Goal: Task Accomplishment & Management: Manage account settings

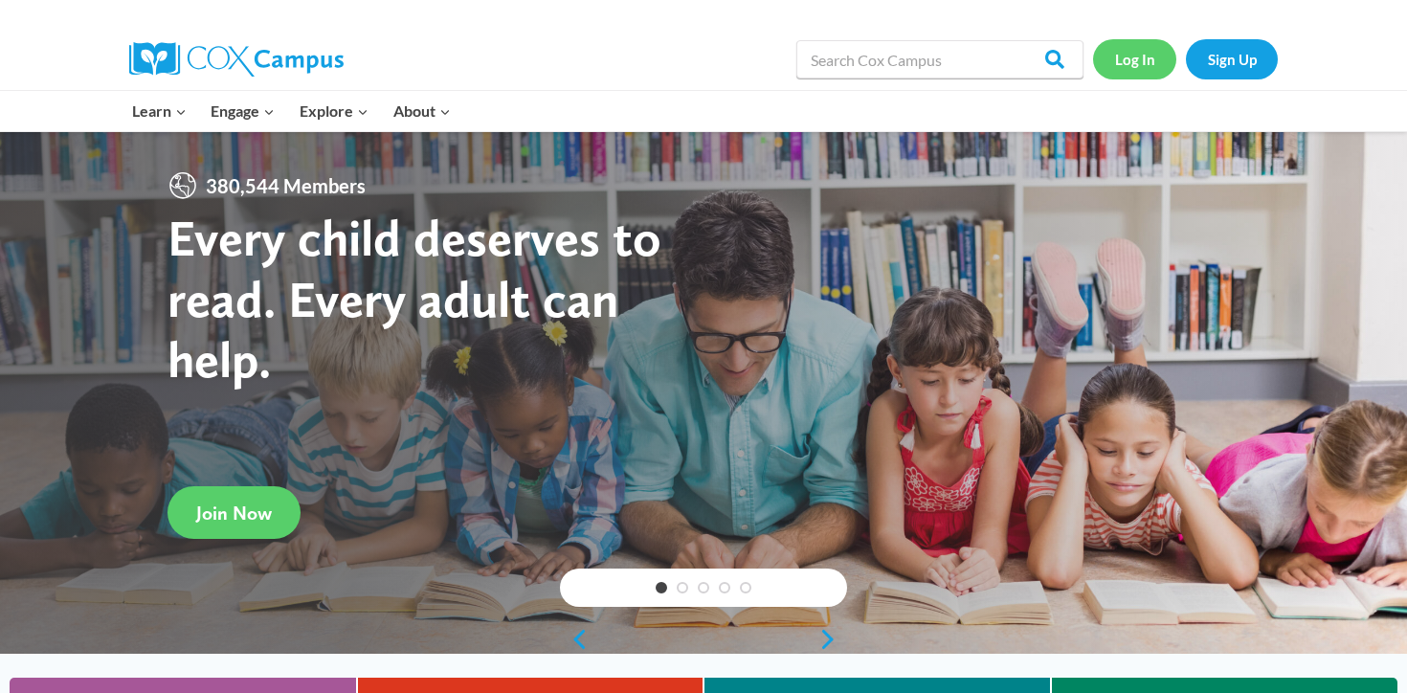
click at [1125, 57] on link "Log In" at bounding box center [1134, 58] width 83 height 39
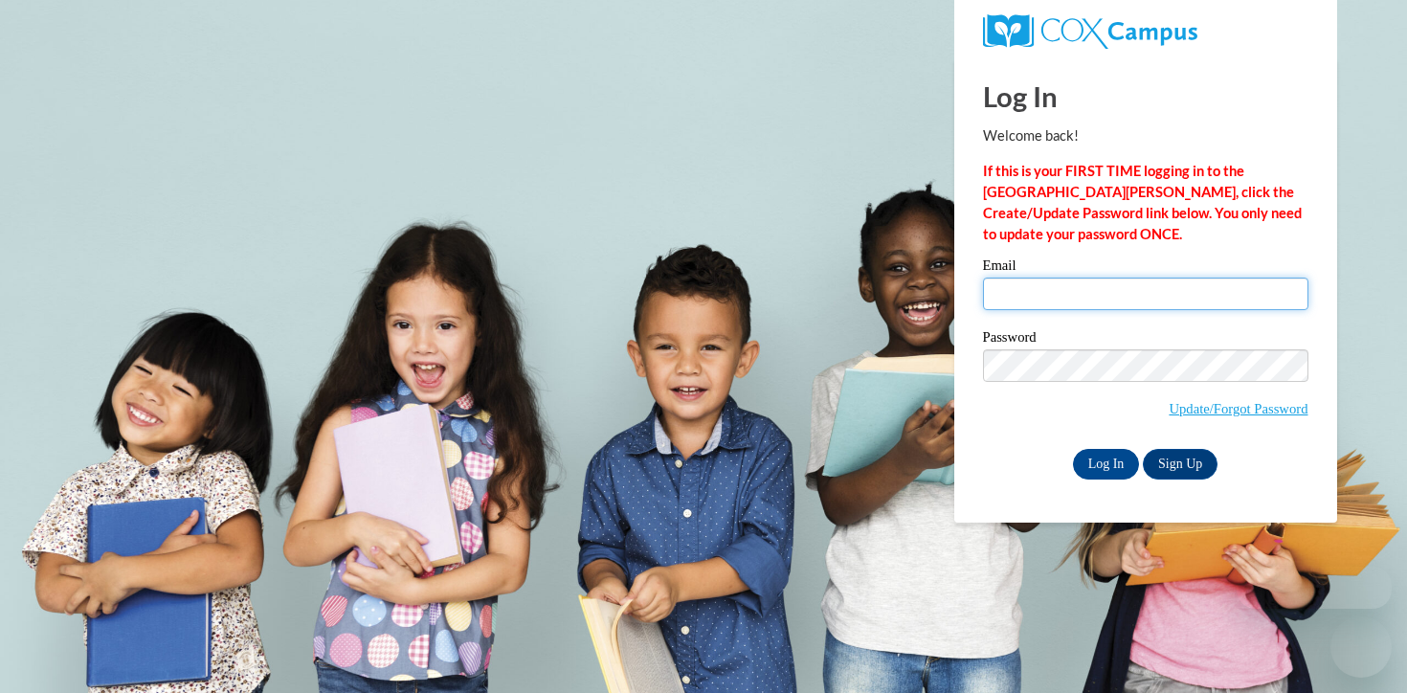
type input "hjang@waukesha.k12.wi.us"
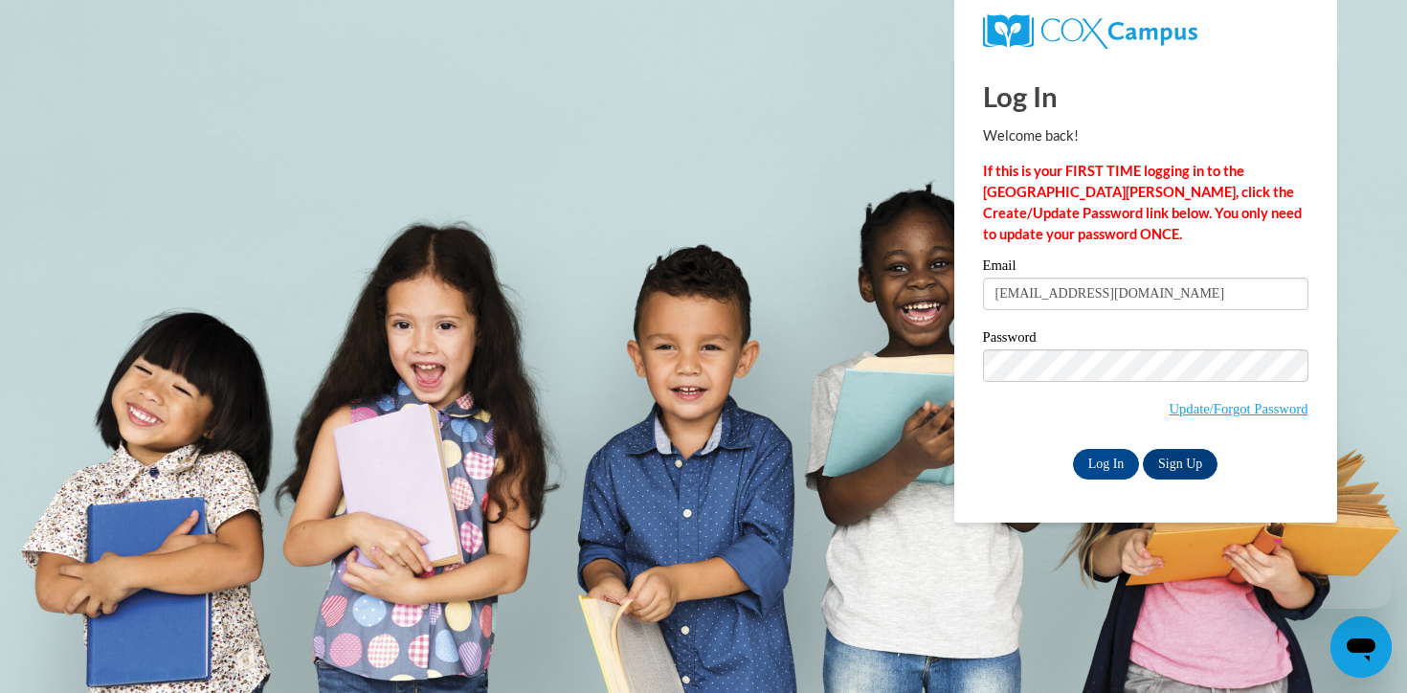
click at [1040, 299] on input "hjang@waukesha.k12.wi.us" at bounding box center [1145, 294] width 325 height 33
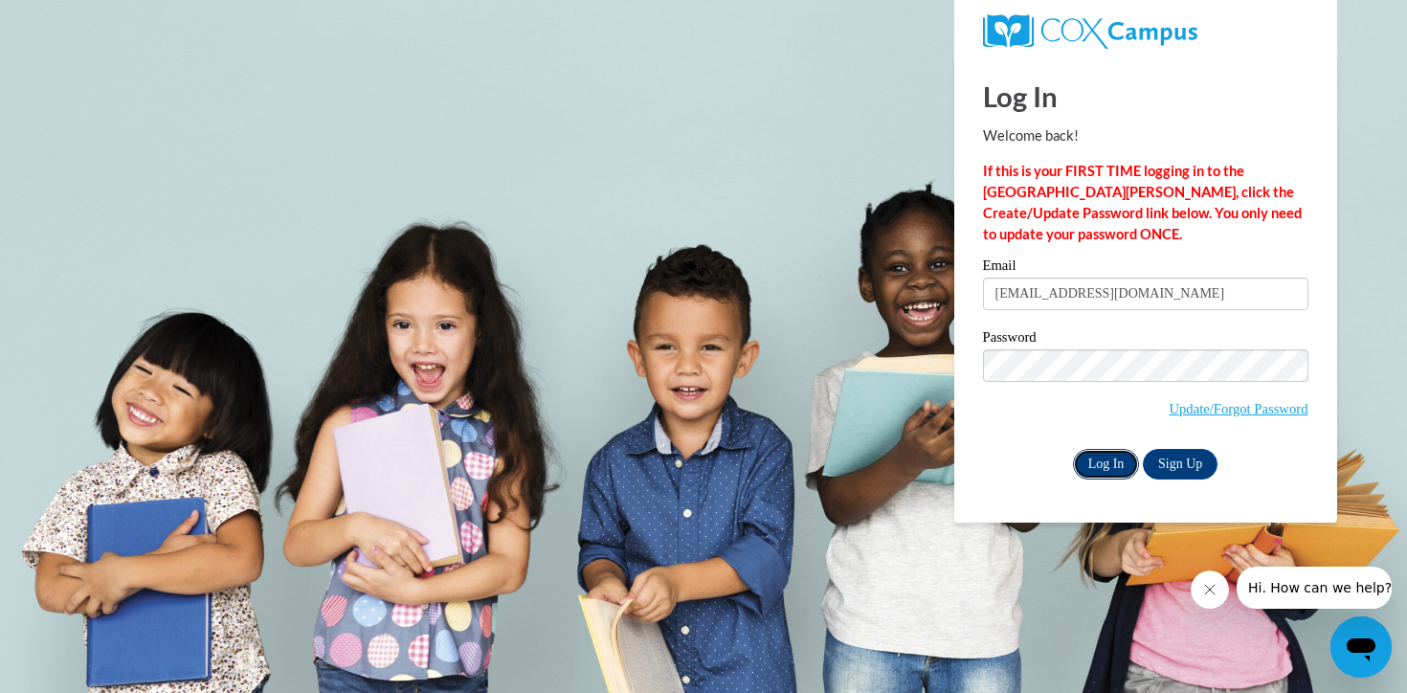
click at [1094, 460] on input "Log In" at bounding box center [1106, 464] width 67 height 31
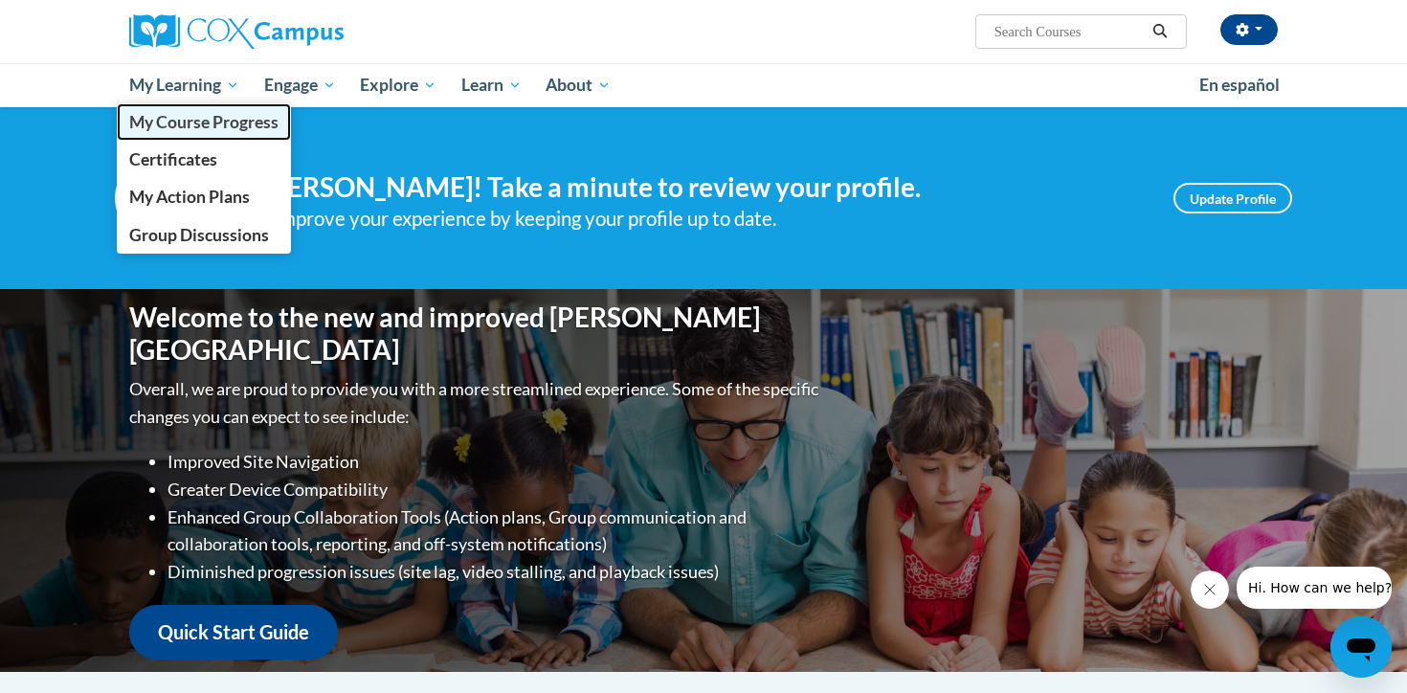
click at [174, 116] on span "My Course Progress" at bounding box center [203, 122] width 149 height 20
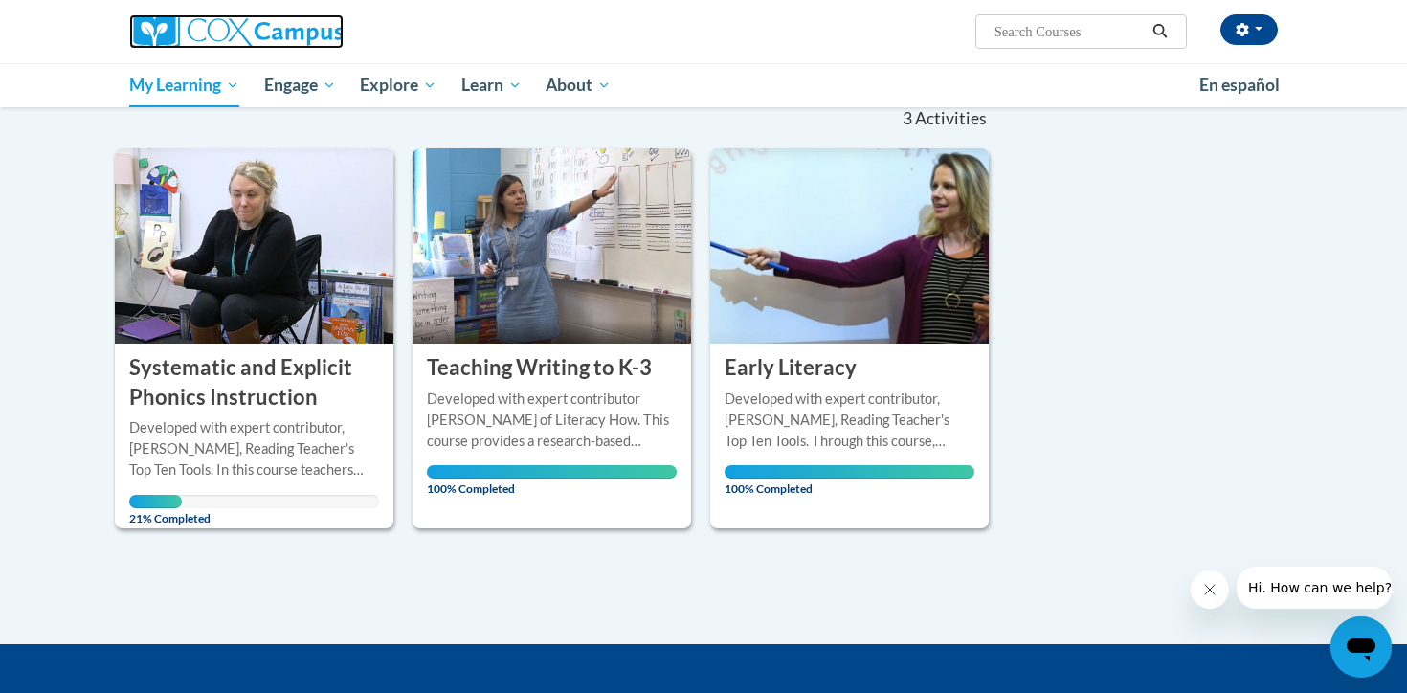
scroll to position [178, 0]
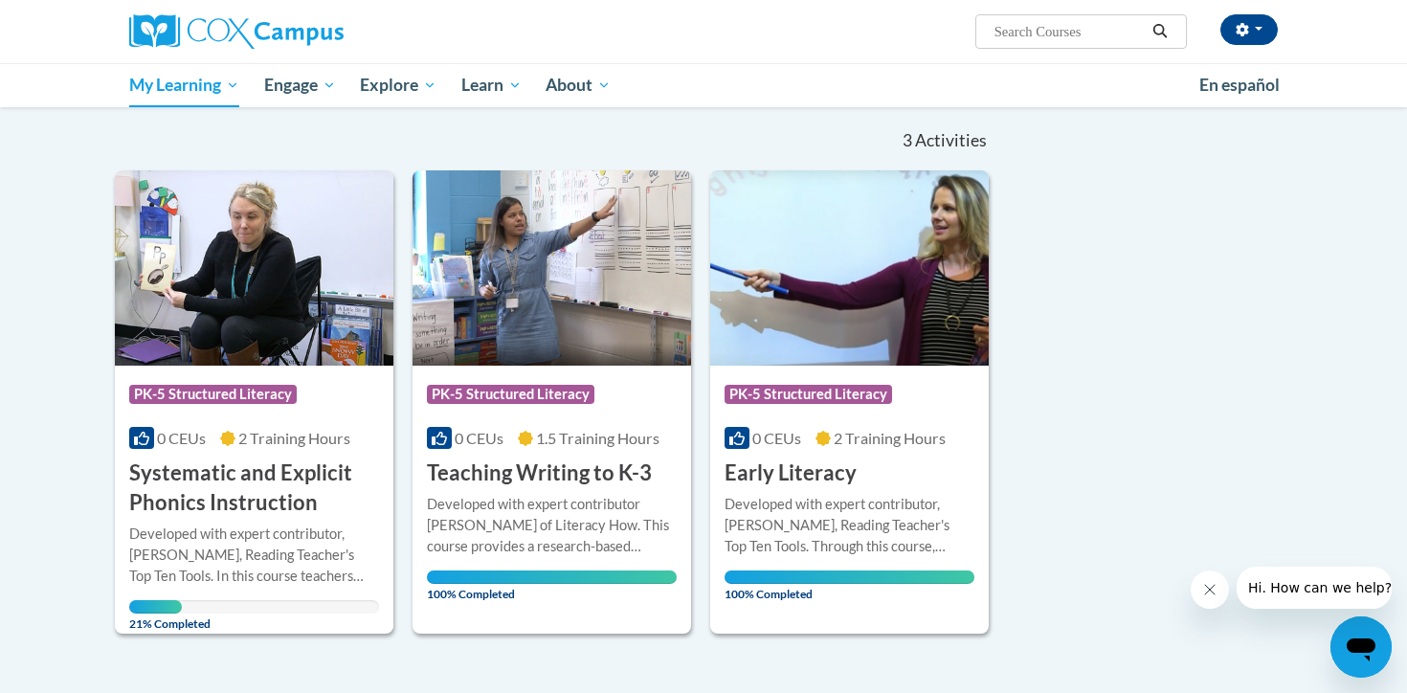
click at [1097, 37] on input "Search..." at bounding box center [1069, 31] width 153 height 23
